Goal: Find specific page/section: Find specific page/section

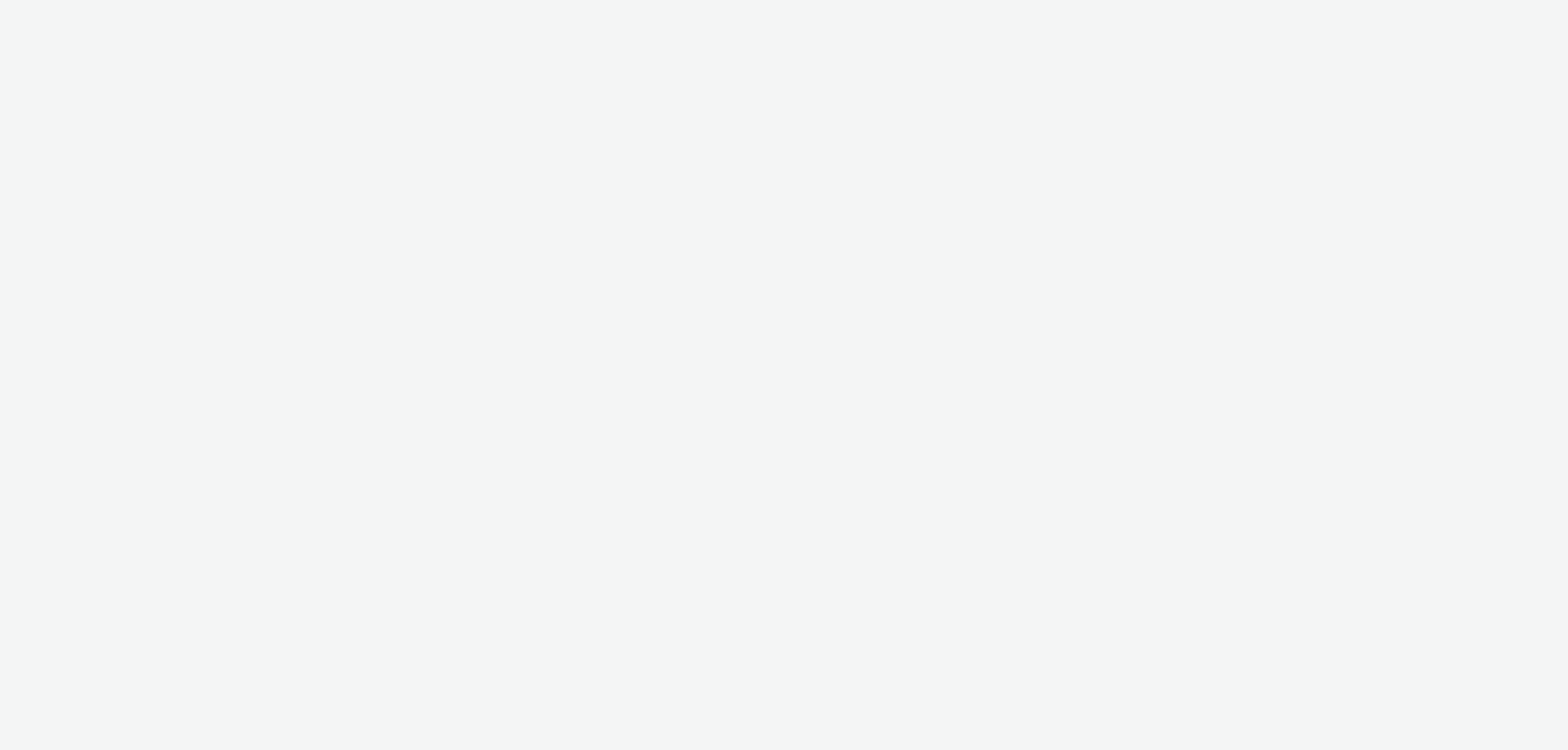
select select "6e0321bb-fa4f-48a7-92b5-065ad1241cb4"
select select "7d7b5aff-eb10-49ff-9fb4-161712d76f47"
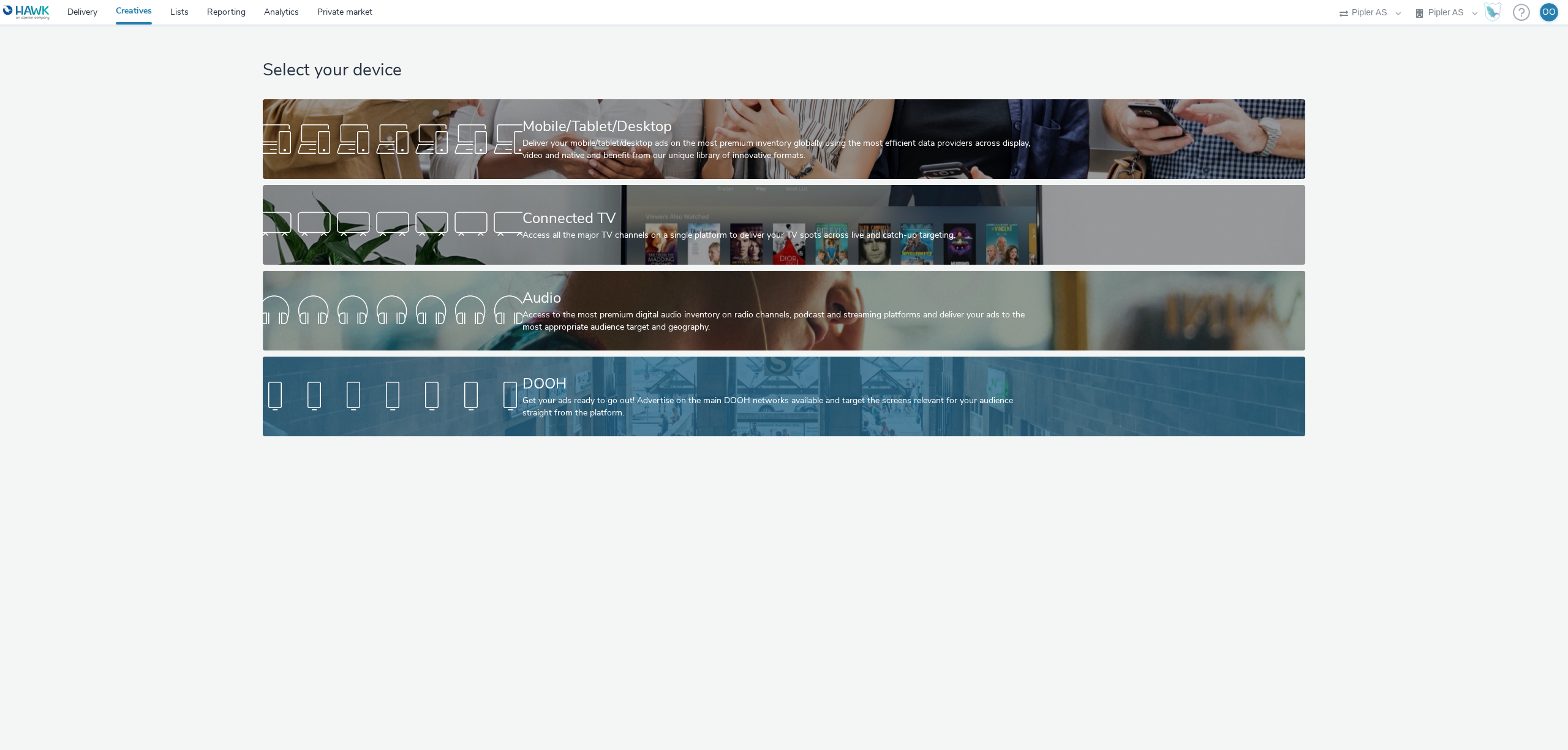
click at [476, 373] on link "DOOH Get your ads ready to go out! Advertise on the main DOOH networks availabl…" at bounding box center [784, 396] width 1043 height 80
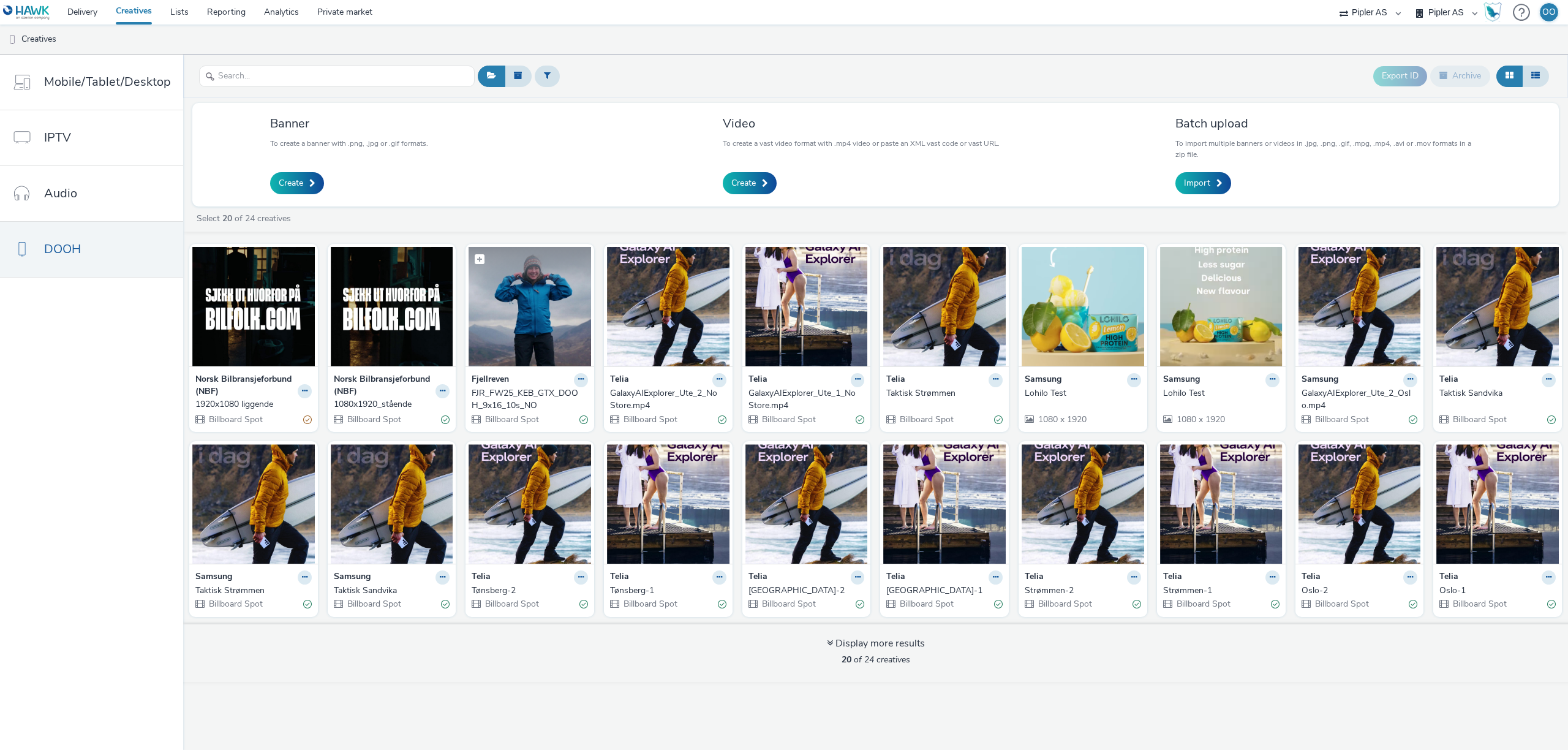
click at [568, 319] on img at bounding box center [529, 307] width 122 height 120
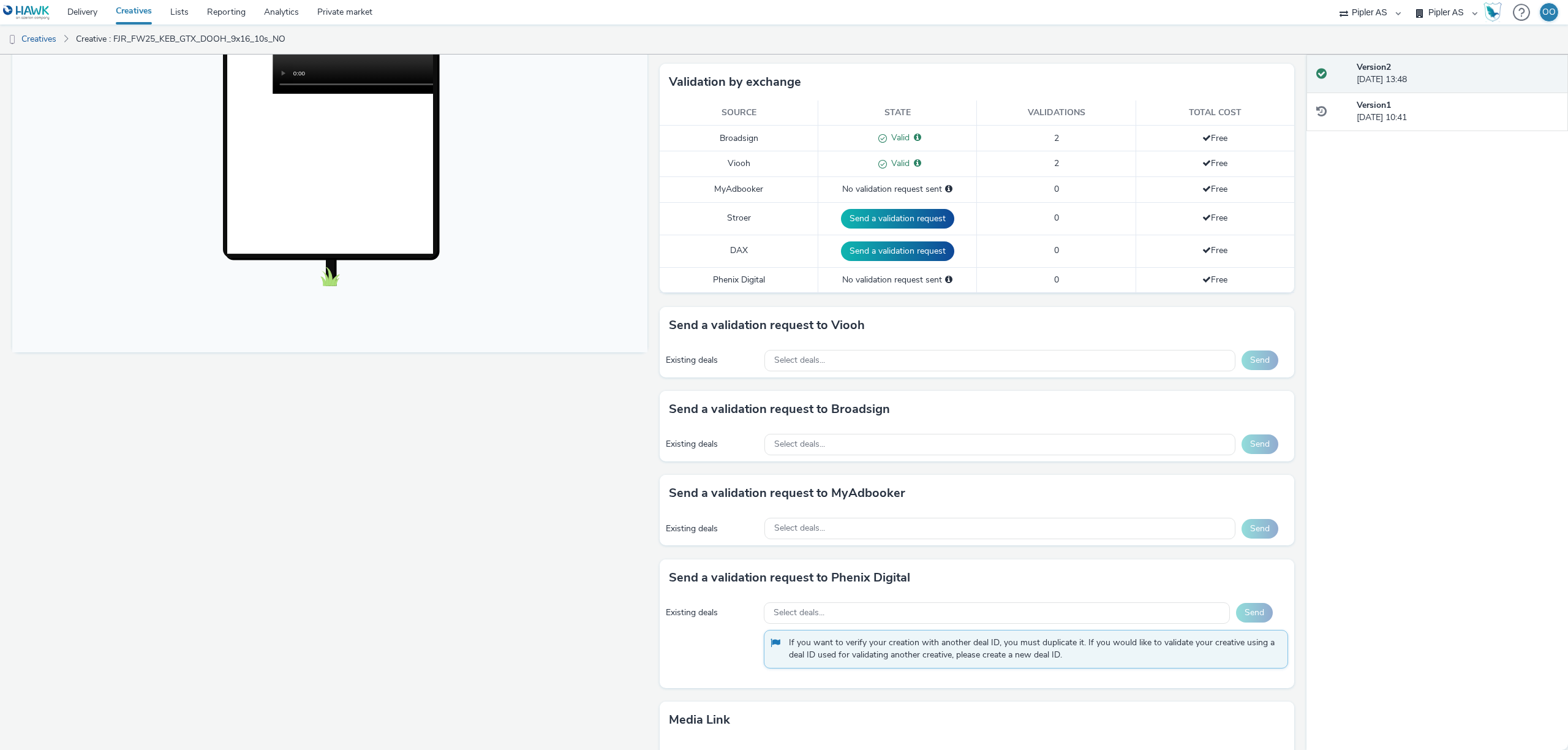
scroll to position [293, 0]
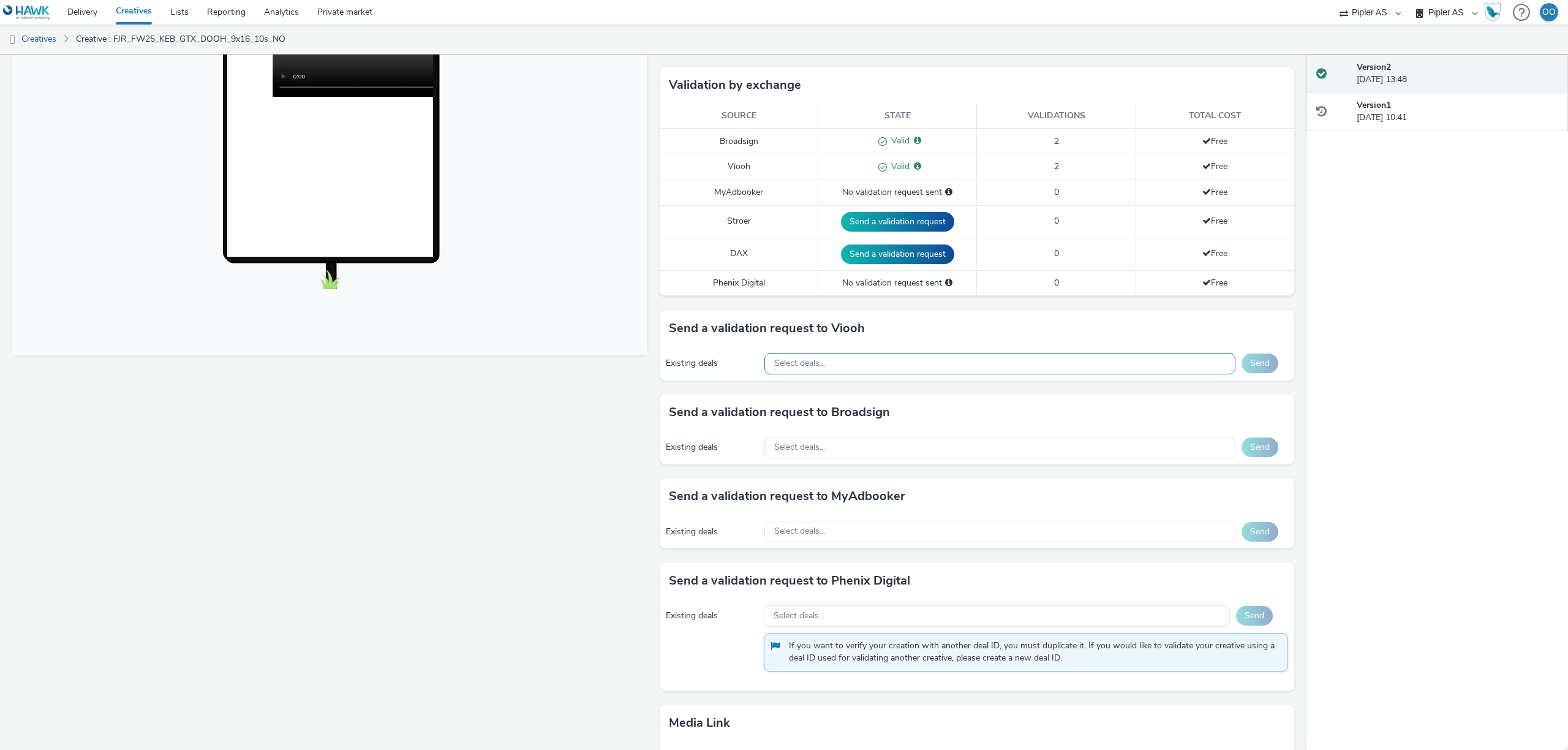
click at [891, 366] on div "Select deals..." at bounding box center [1000, 364] width 471 height 21
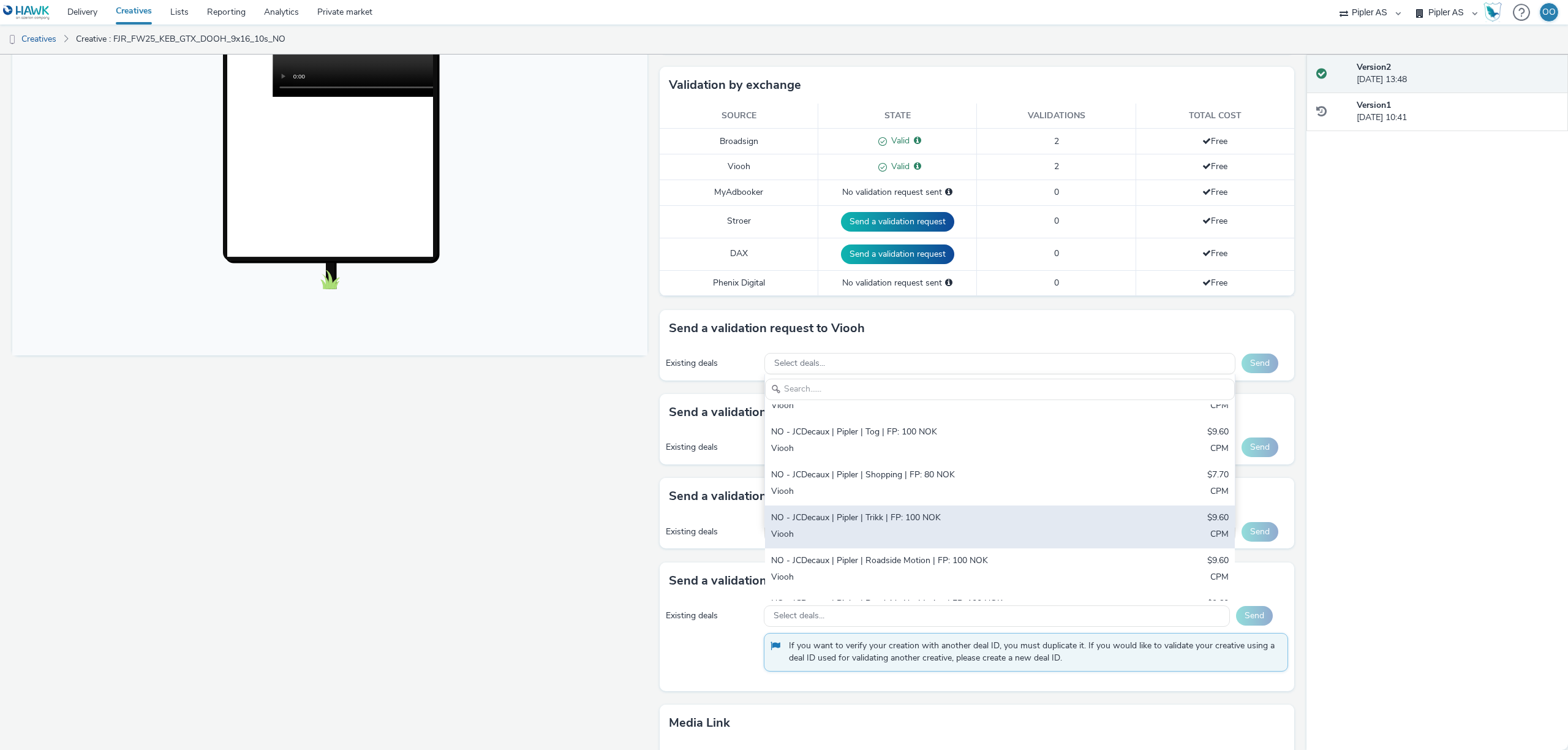
scroll to position [0, 0]
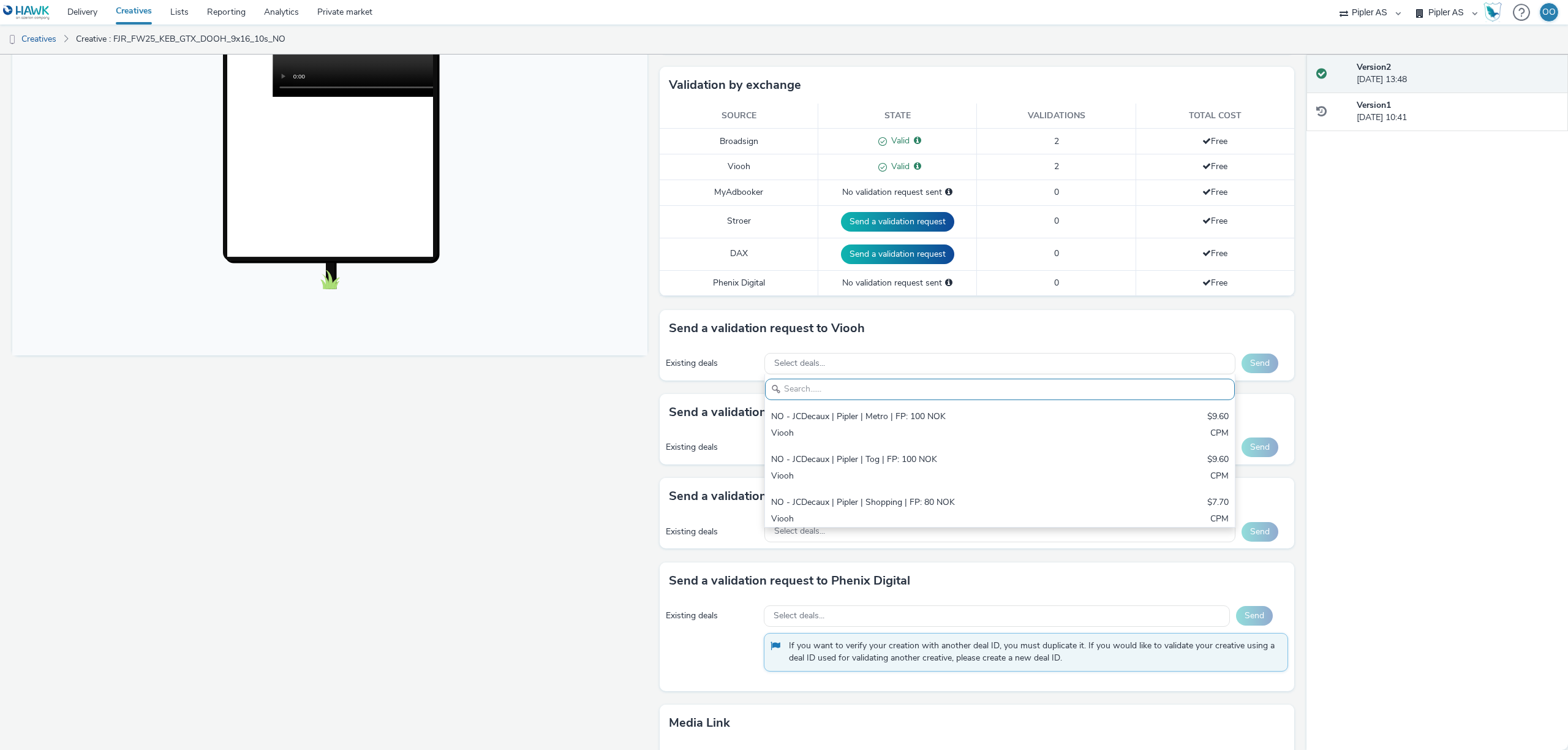
click at [652, 417] on div "Fullscreen" at bounding box center [333, 370] width 641 height 1035
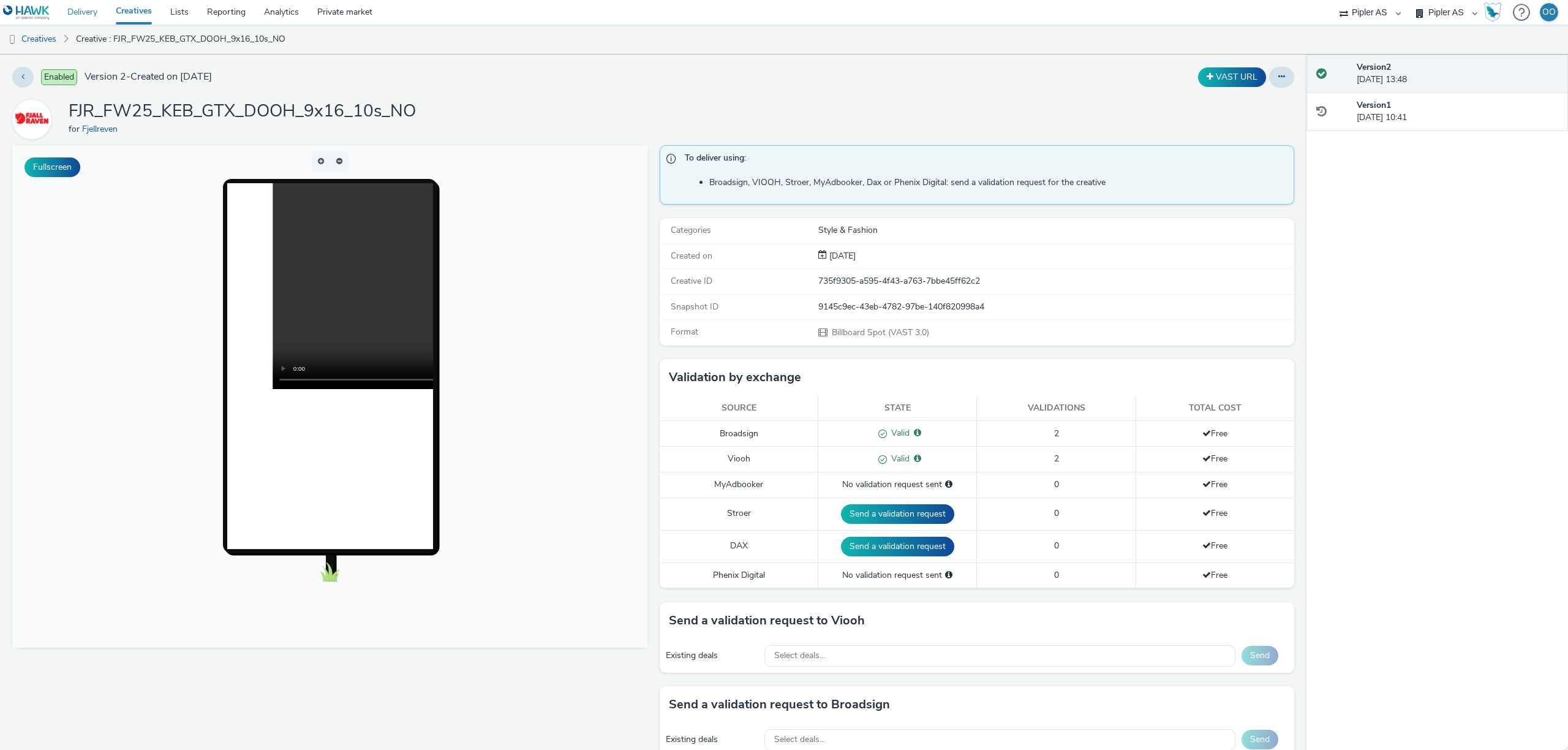
click at [94, 16] on link "Delivery" at bounding box center [82, 12] width 48 height 25
